Goal: Task Accomplishment & Management: Use online tool/utility

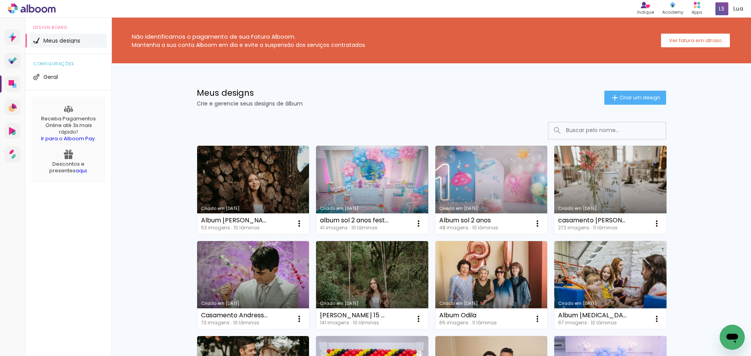
click at [604, 179] on link "Criado em [DATE]" at bounding box center [610, 190] width 112 height 88
